Goal: Transaction & Acquisition: Purchase product/service

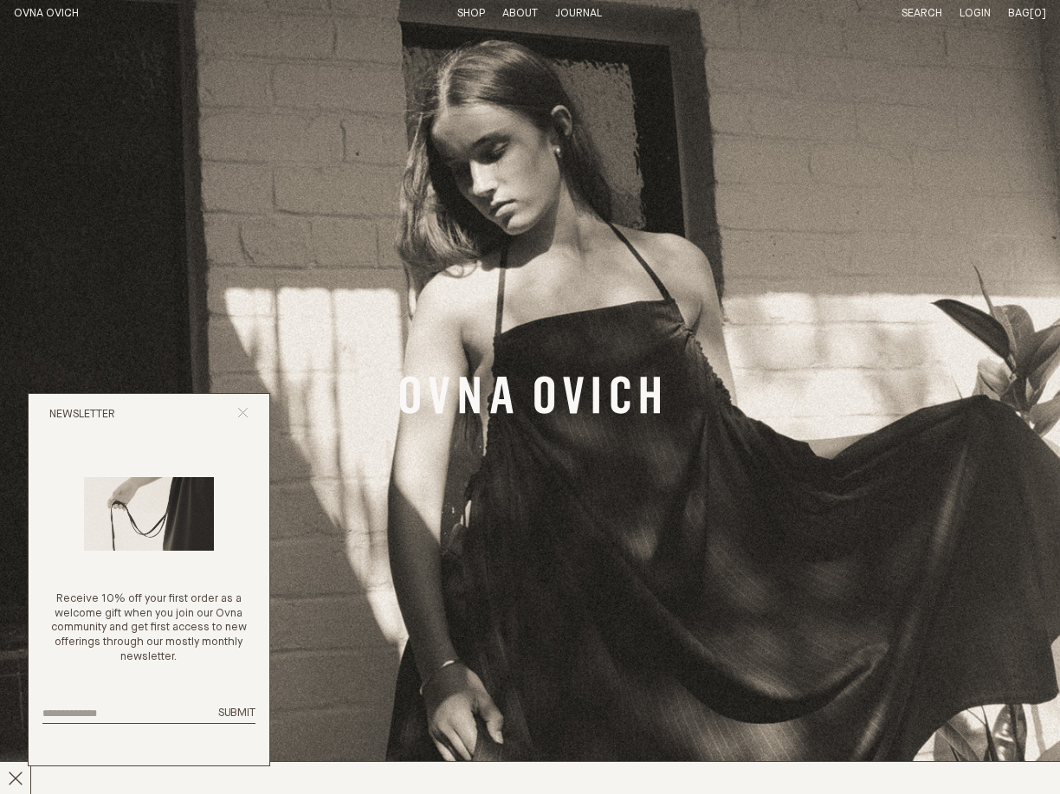
click at [241, 418] on icon "Close popup" at bounding box center [242, 412] width 11 height 11
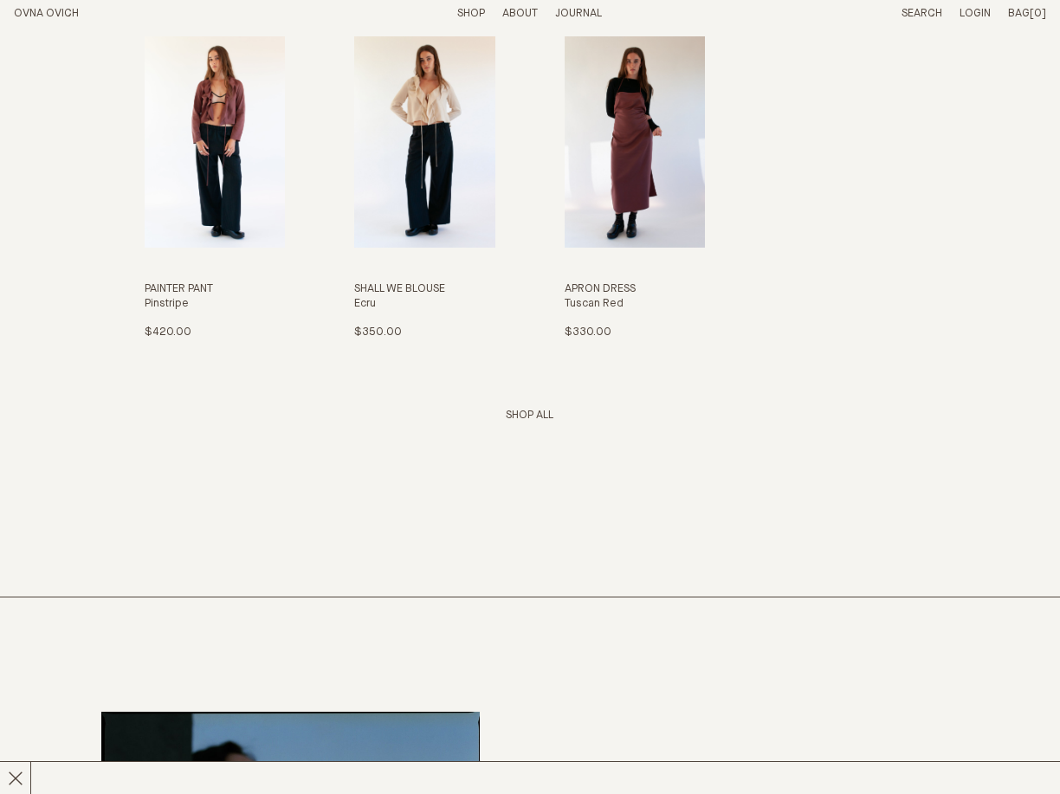
scroll to position [2266, 0]
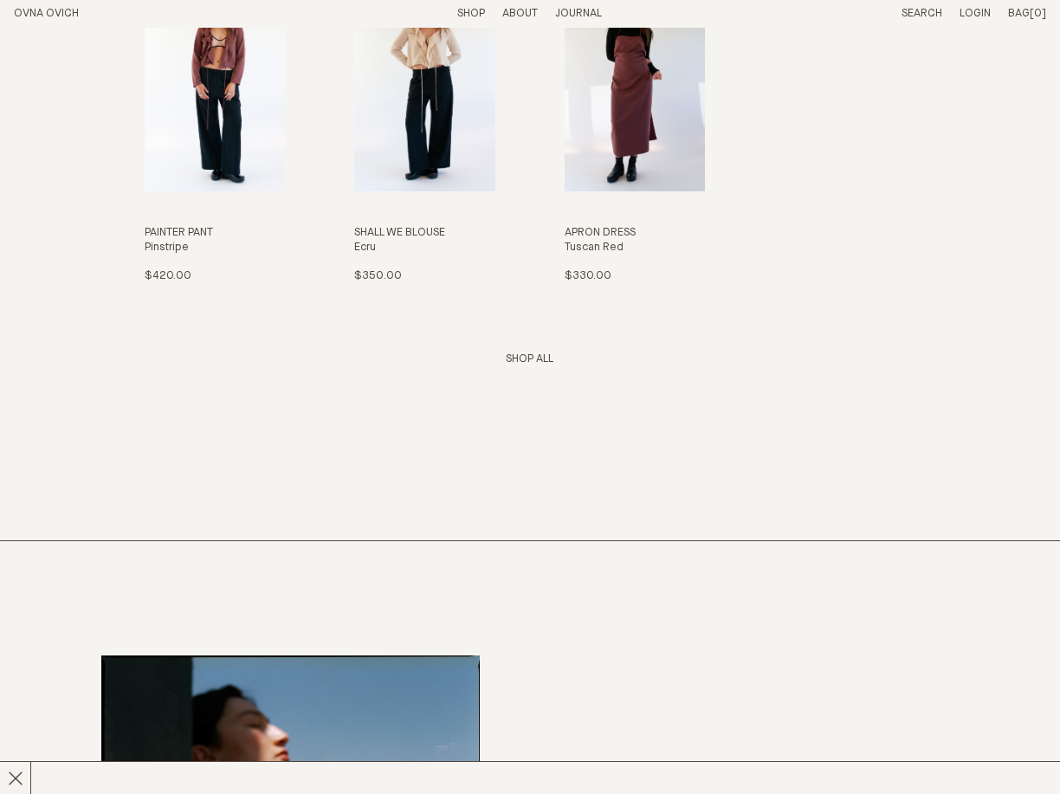
click at [538, 354] on link "Shop All" at bounding box center [530, 358] width 48 height 11
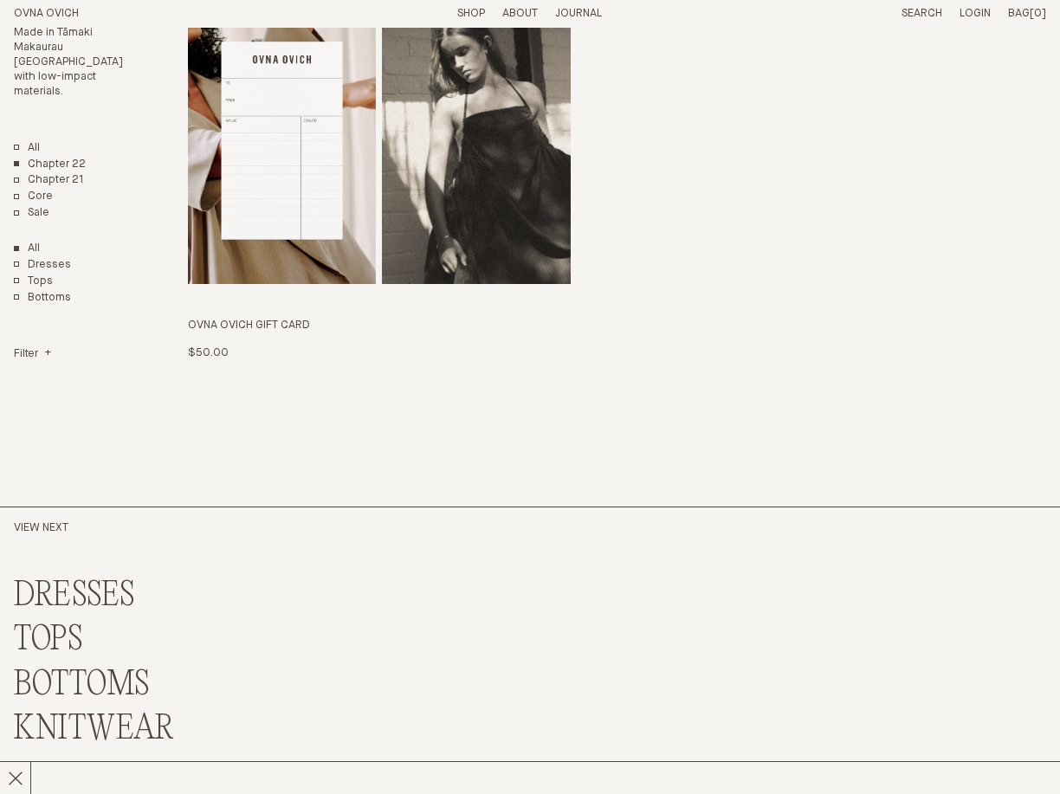
scroll to position [3540, 0]
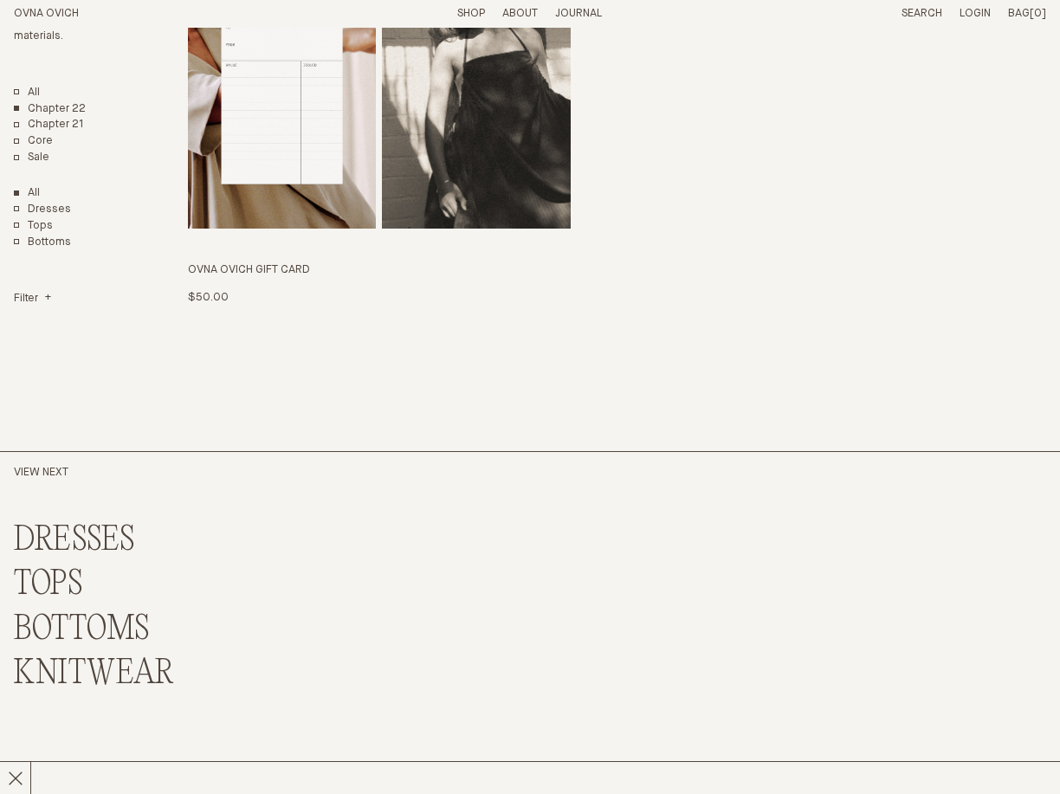
click at [58, 523] on link "DRESSES" at bounding box center [74, 540] width 121 height 37
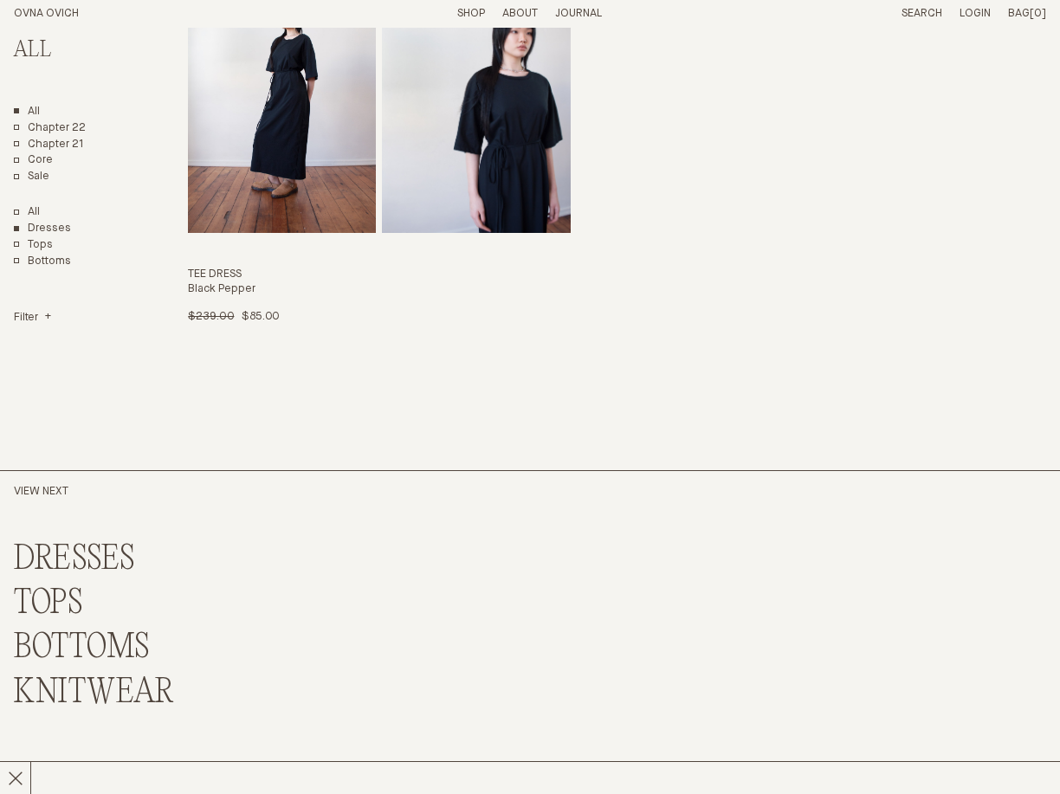
scroll to position [2121, 0]
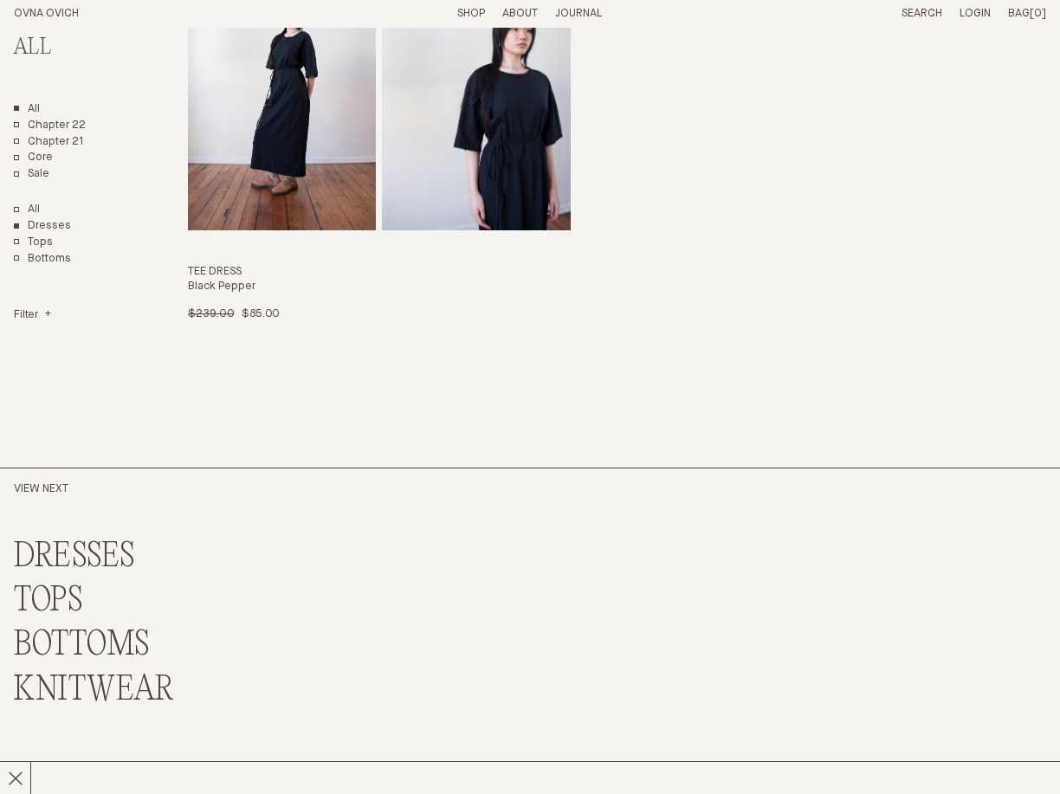
click at [56, 590] on link "TOPS" at bounding box center [48, 601] width 69 height 37
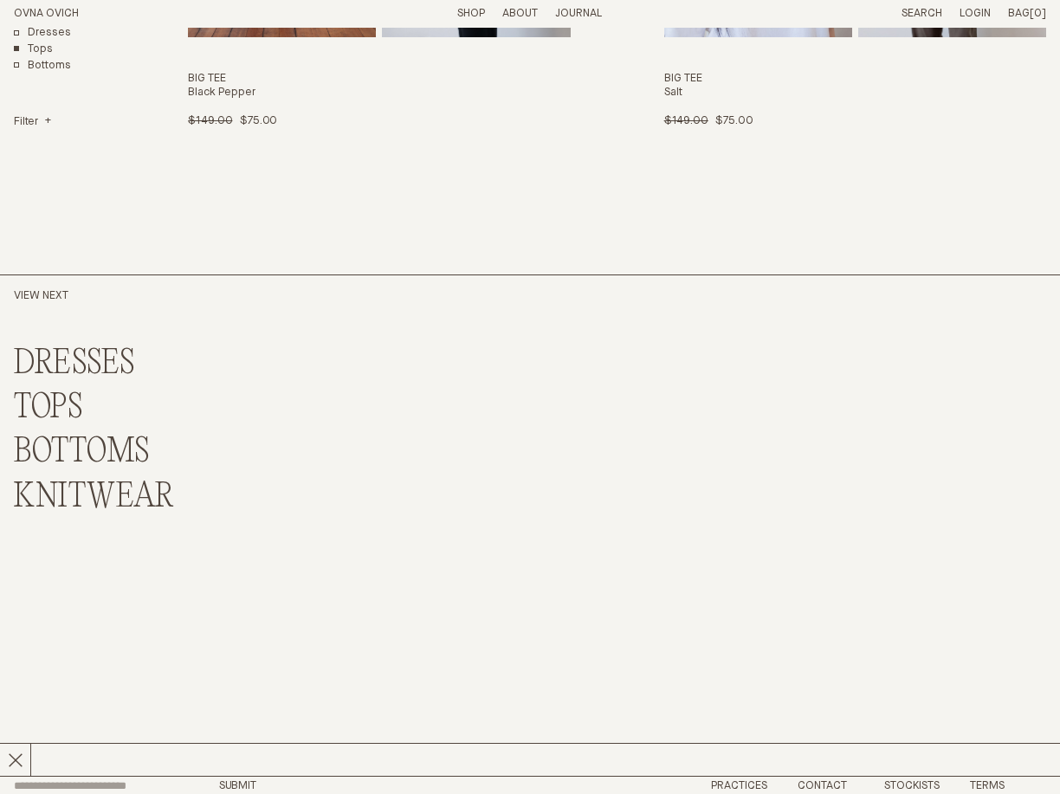
scroll to position [3731, 0]
click at [81, 438] on link "BOTTOMS" at bounding box center [82, 453] width 136 height 37
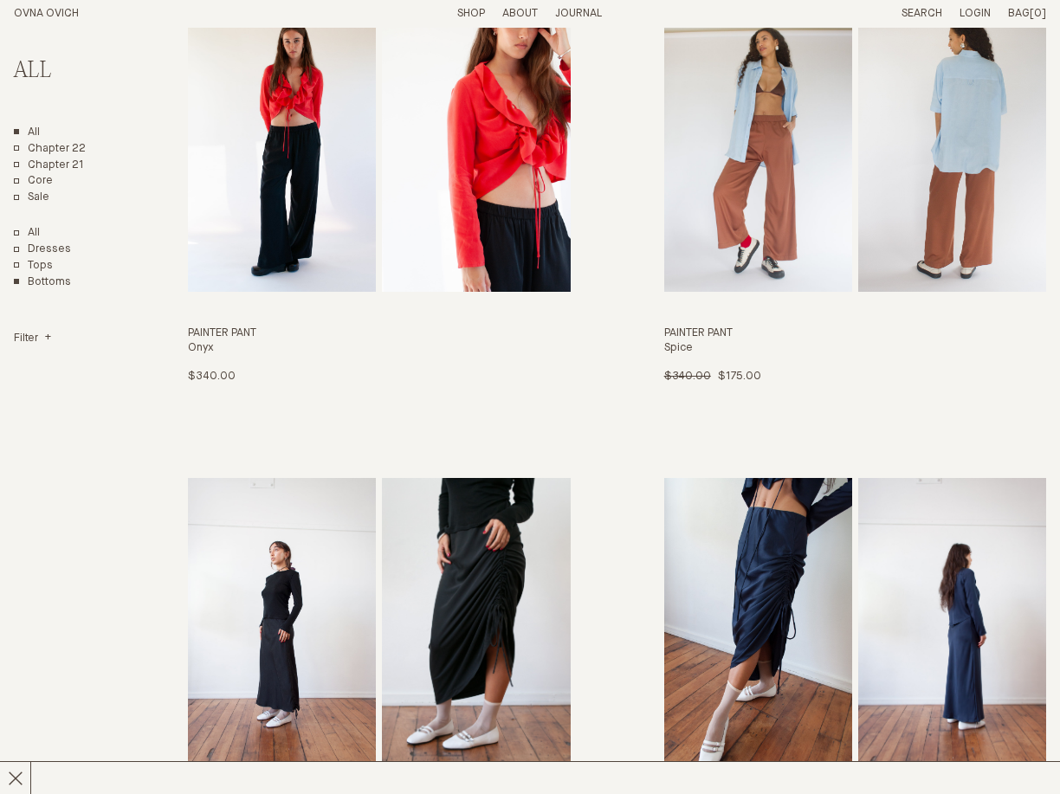
scroll to position [1116, 0]
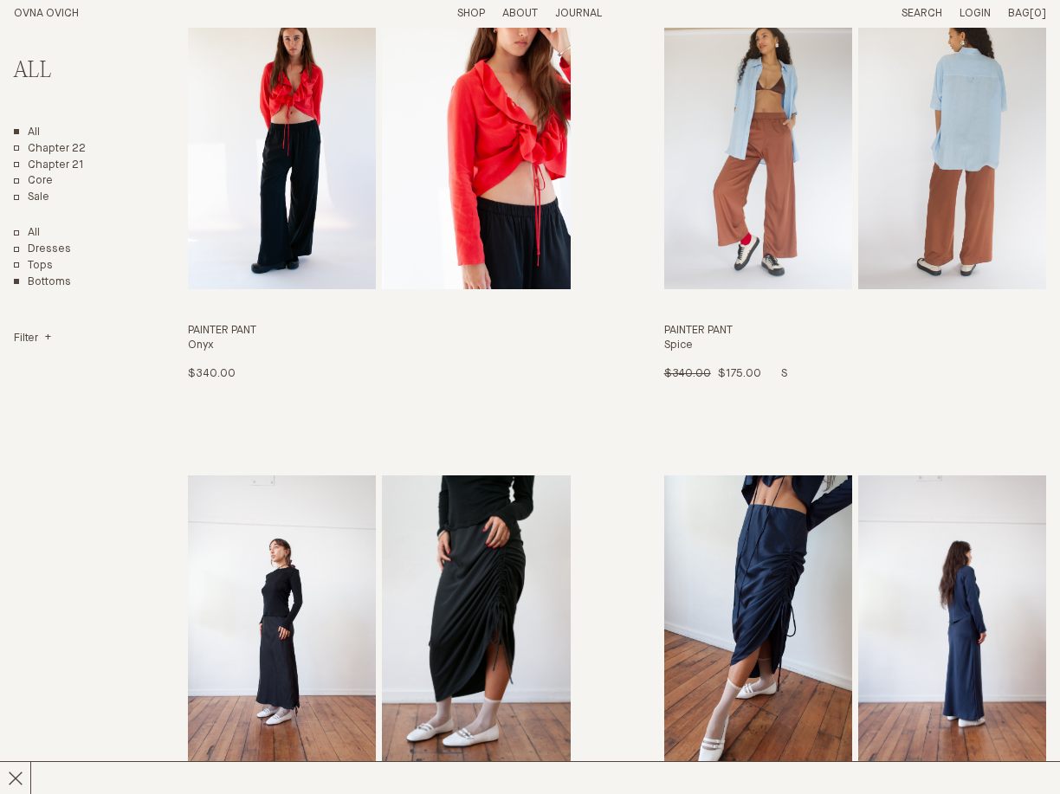
click at [770, 205] on img "Painter Pant" at bounding box center [758, 146] width 188 height 287
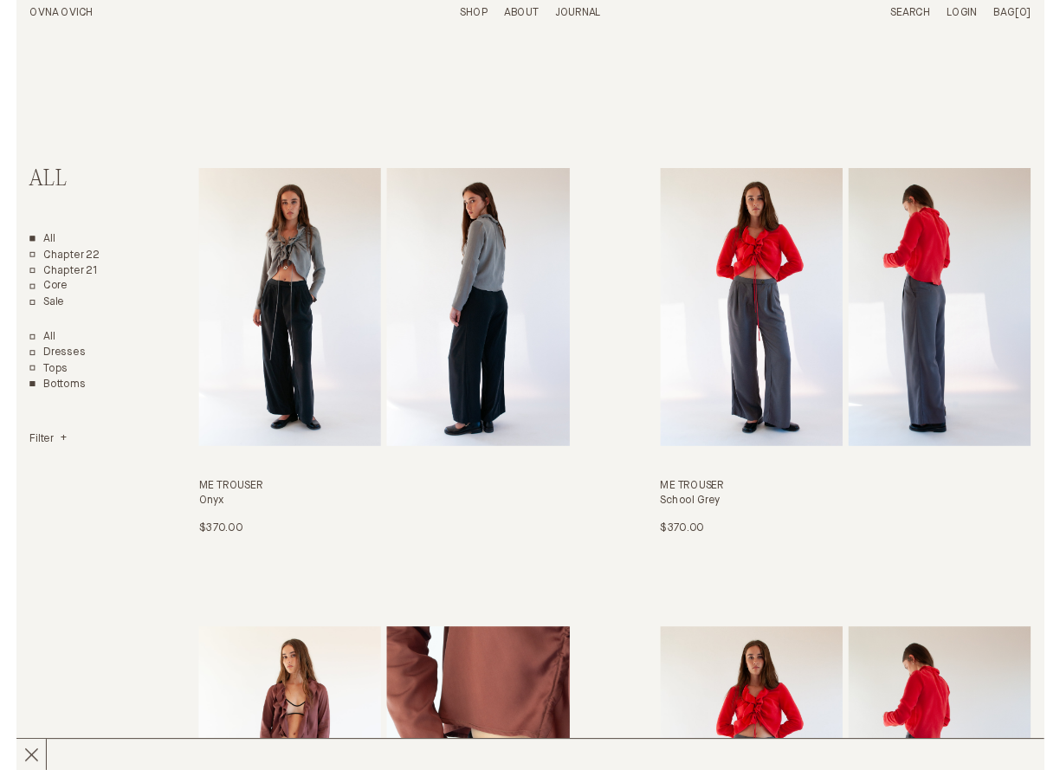
scroll to position [0, 0]
